Goal: Transaction & Acquisition: Purchase product/service

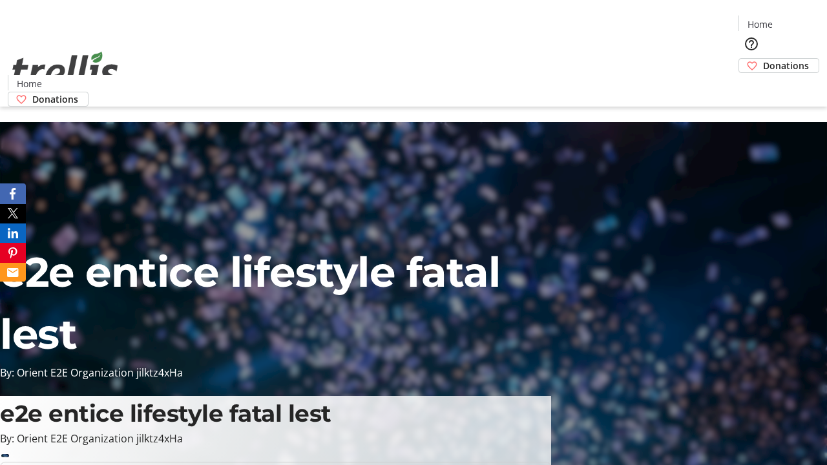
click at [763, 59] on span "Donations" at bounding box center [786, 66] width 46 height 14
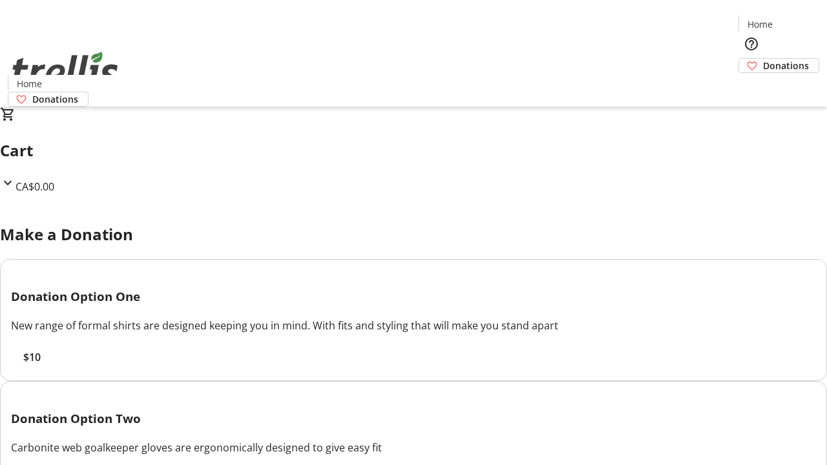
select select "CA"
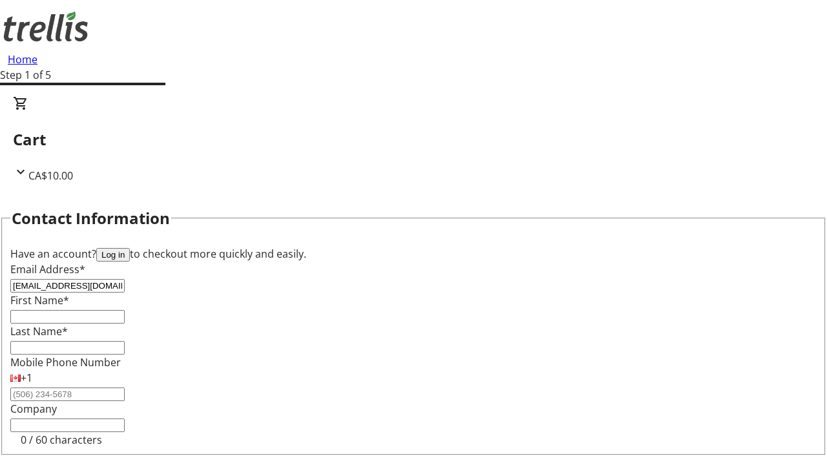
type input "[EMAIL_ADDRESS][DOMAIN_NAME]"
type input "Skylar"
type input "[PERSON_NAME]"
type input "[STREET_ADDRESS][PERSON_NAME]"
type input "Kelowna"
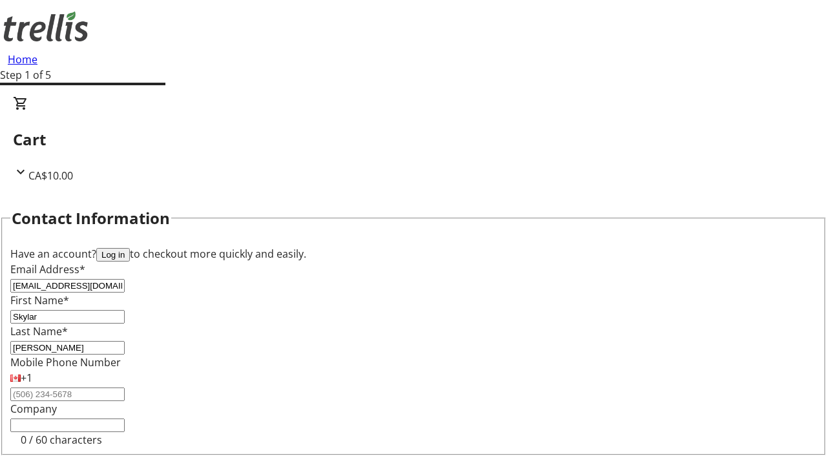
select select "BC"
type input "Kelowna"
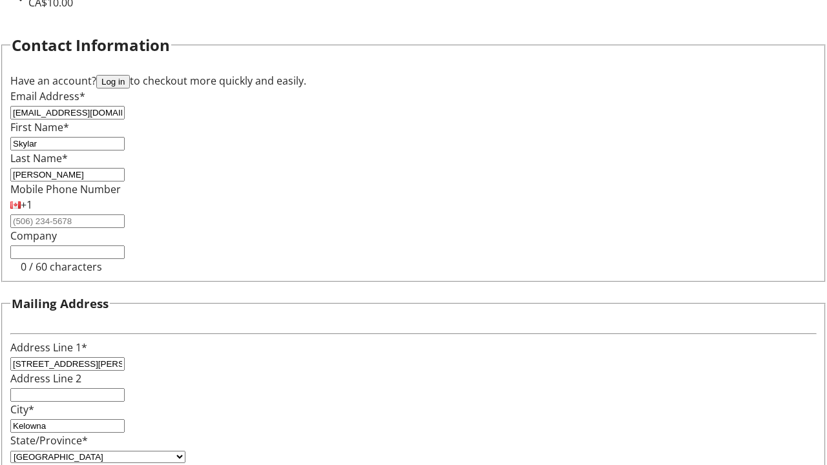
type input "V1Y 0C2"
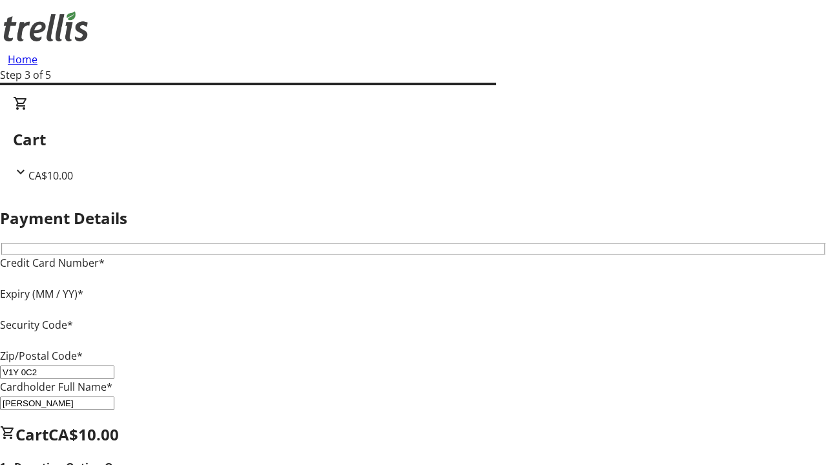
type input "V1Y 0C2"
